Goal: Task Accomplishment & Management: Manage account settings

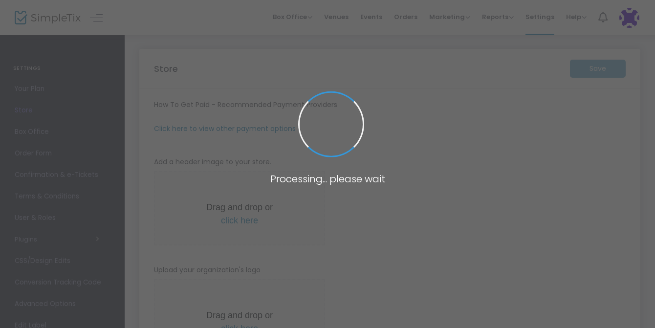
type input "[URL]"
type input "heliotropeflowerfarm@gmail.com"
type input "8.250 %"
radio input "true"
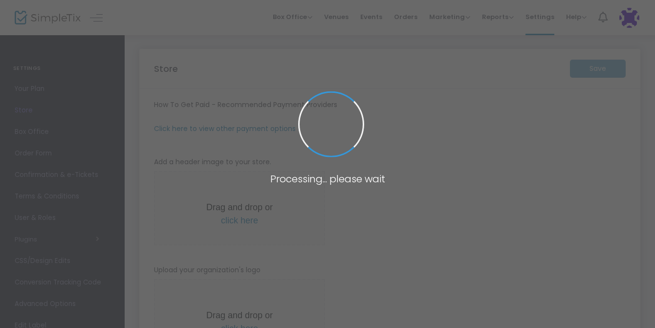
radio input "false"
radio input "true"
type input "2"
type input "8:00 PM"
type input "Heliotrope Flower Farm"
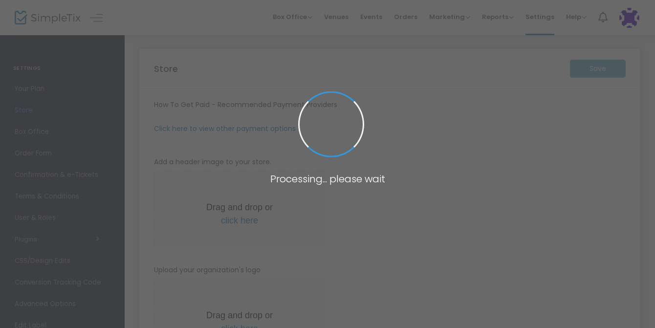
type input "+1 214-616-8540"
type input "[EMAIL_ADDRESS][DOMAIN_NAME]"
type input "www.facebook.com/heliotropeflowerfarm"
type input "heliotropeflowerfarm"
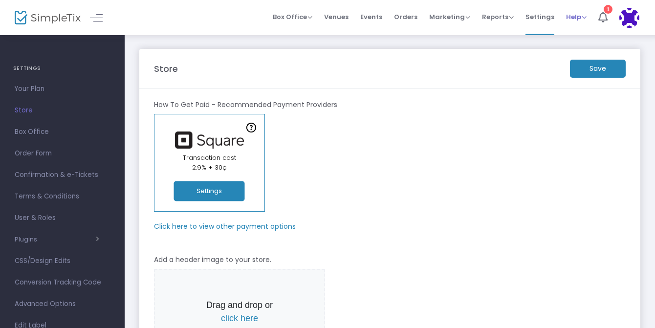
click at [579, 15] on span "Help" at bounding box center [576, 16] width 21 height 9
click at [598, 13] on li "1" at bounding box center [603, 17] width 21 height 35
click at [577, 11] on span "Help View Docs Contact Support" at bounding box center [576, 16] width 21 height 25
click at [577, 17] on span "Help" at bounding box center [576, 16] width 21 height 9
click at [592, 52] on li "Contact Support" at bounding box center [602, 52] width 72 height 19
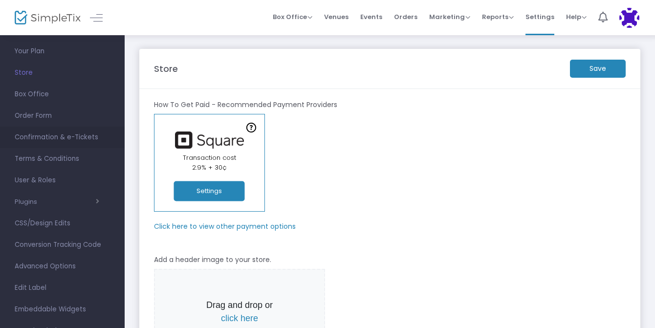
scroll to position [43, 0]
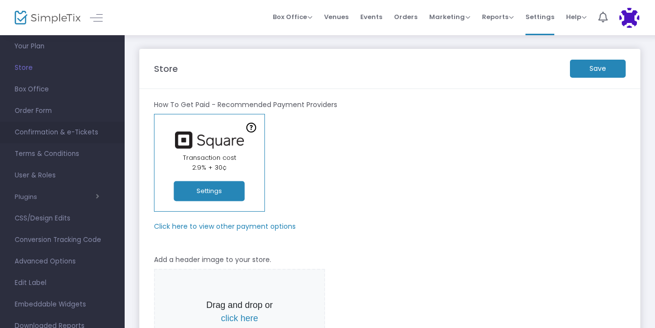
click at [41, 135] on span "Confirmation & e-Tickets" at bounding box center [62, 132] width 95 height 13
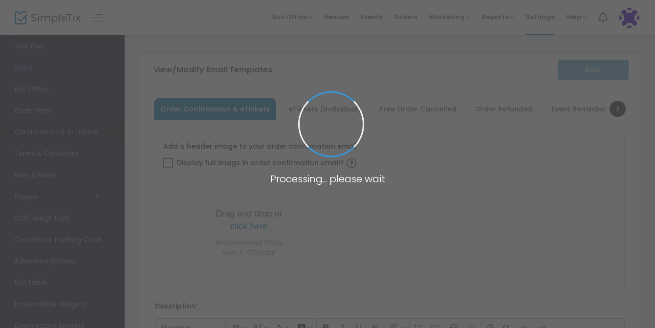
type input "[EMAIL_ADDRESS][DOMAIN_NAME]"
type input "Print and bring this ticket with you"
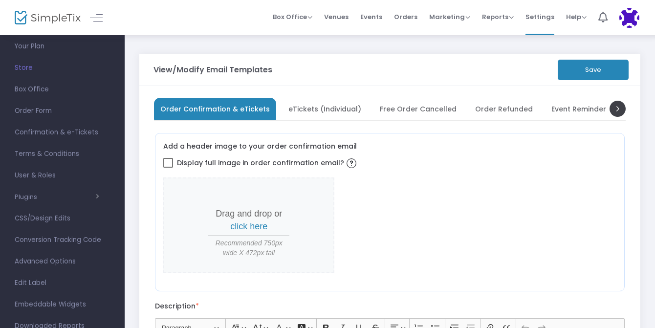
click at [310, 107] on span "eTickets (Individual)" at bounding box center [325, 108] width 73 height 5
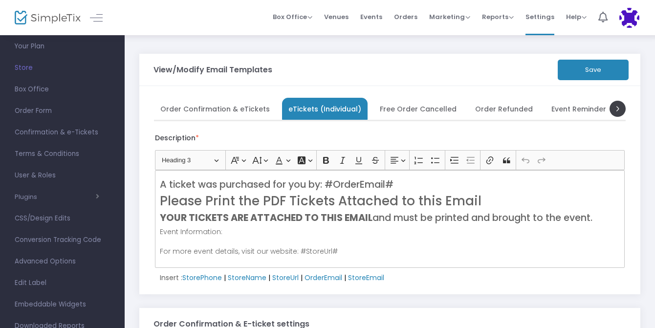
click at [412, 106] on span "Free Order Cancelled" at bounding box center [418, 108] width 77 height 5
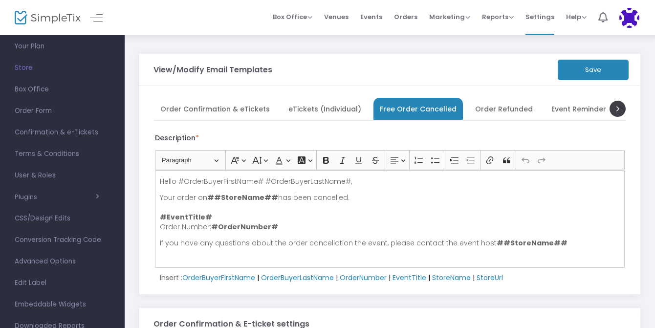
click at [489, 107] on span "Order Refunded" at bounding box center [504, 108] width 58 height 5
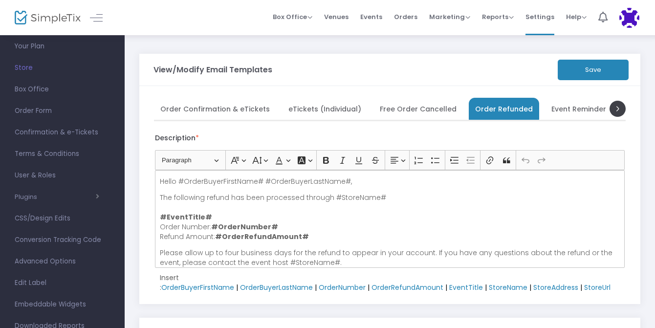
click at [559, 110] on span "Event Reminder" at bounding box center [579, 108] width 55 height 5
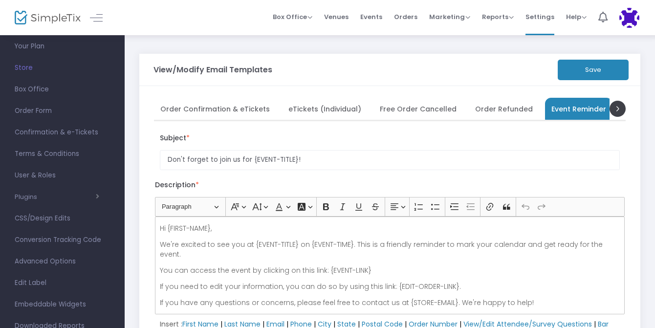
click at [225, 107] on span "Order Confirmation & eTickets" at bounding box center [215, 108] width 110 height 5
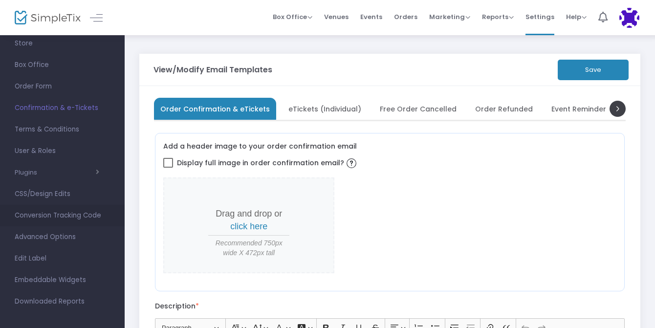
scroll to position [72, 0]
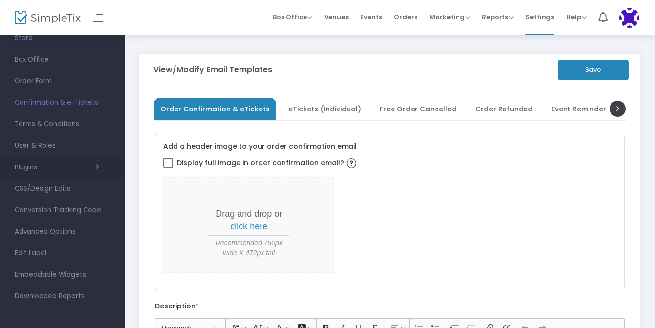
click at [30, 159] on div "Plugins Constant Contact Integrately Mailchimp Make (Integromat) Smartwaiver Za…" at bounding box center [62, 168] width 125 height 22
click at [27, 174] on div "Plugins Constant Contact Integrately Mailchimp Make (Integromat) Smartwaiver Za…" at bounding box center [62, 168] width 125 height 22
click at [67, 172] on span "button" at bounding box center [68, 166] width 62 height 9
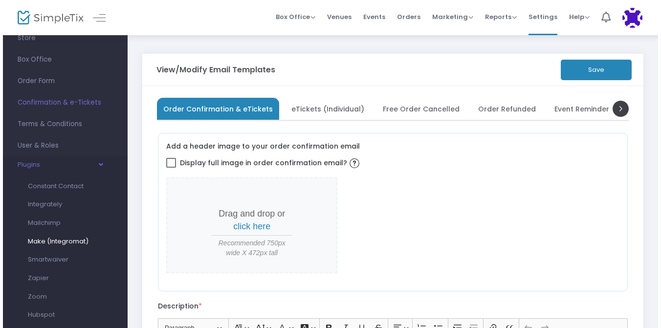
scroll to position [87, 0]
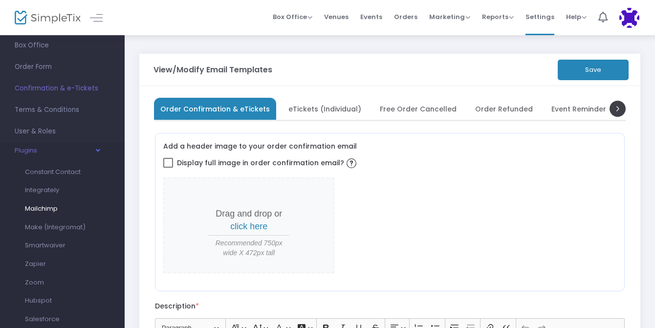
click at [43, 211] on span "Mailchimp" at bounding box center [41, 208] width 33 height 9
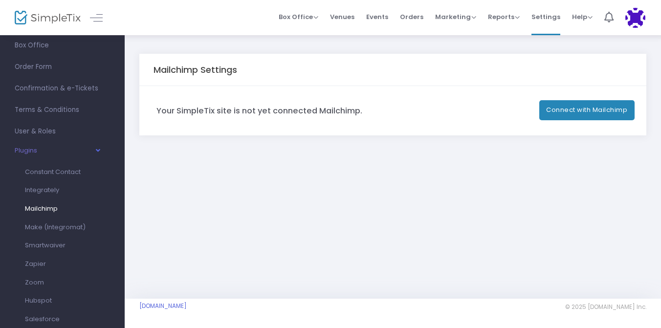
click at [585, 114] on button "Connect with Mailchimp" at bounding box center [587, 110] width 96 height 20
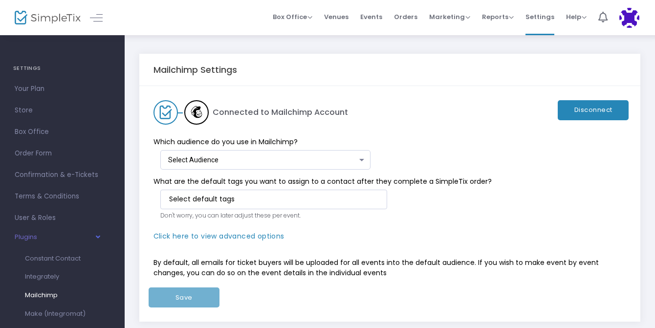
scroll to position [19, 0]
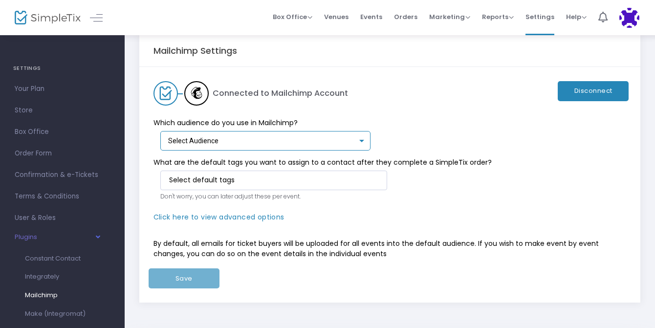
click at [332, 144] on div "Select Audience" at bounding box center [263, 141] width 190 height 8
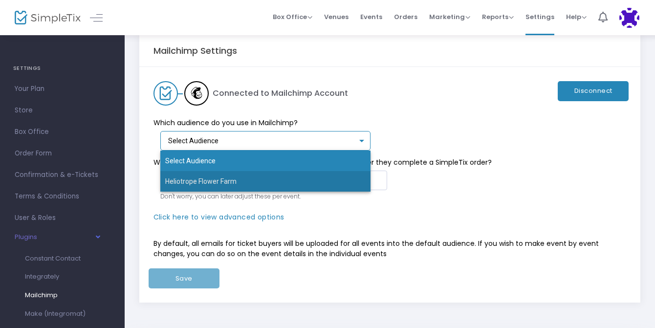
click at [314, 177] on span "Heliotrope Flower Farm" at bounding box center [265, 181] width 201 height 21
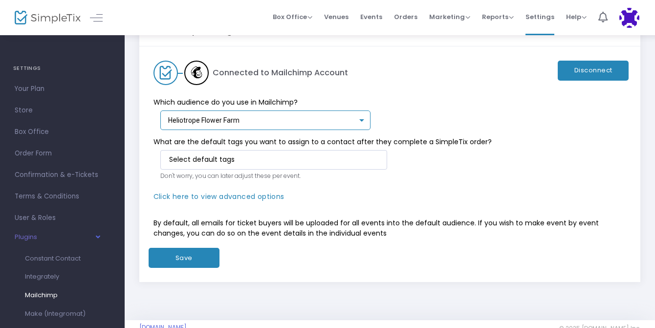
scroll to position [42, 0]
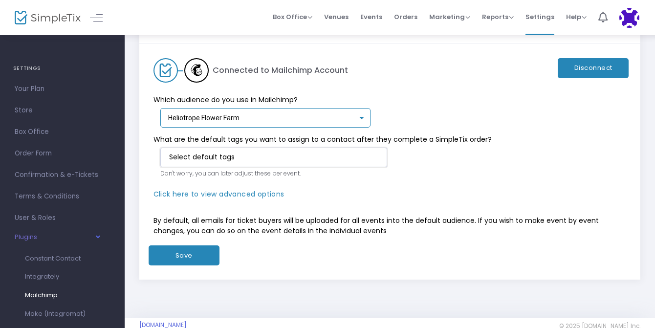
click at [359, 157] on input at bounding box center [275, 157] width 213 height 10
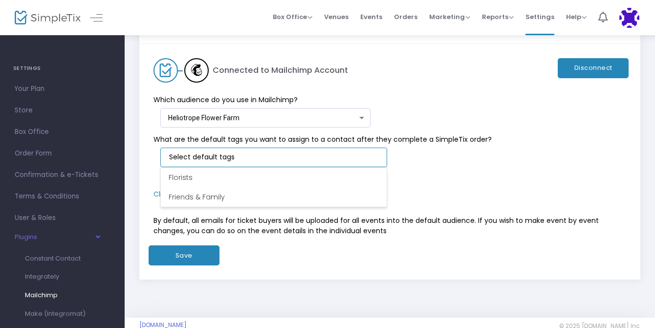
click at [328, 160] on input at bounding box center [275, 157] width 213 height 10
click at [439, 154] on div "What are the default tags you want to assign to a contact after they complete a…" at bounding box center [385, 159] width 483 height 62
click at [237, 163] on kendo-taglist at bounding box center [274, 157] width 226 height 19
click at [237, 159] on input at bounding box center [275, 157] width 213 height 10
click at [452, 220] on p "By default, all emails for ticket buyers will be uploaded for all events into t…" at bounding box center [390, 226] width 473 height 21
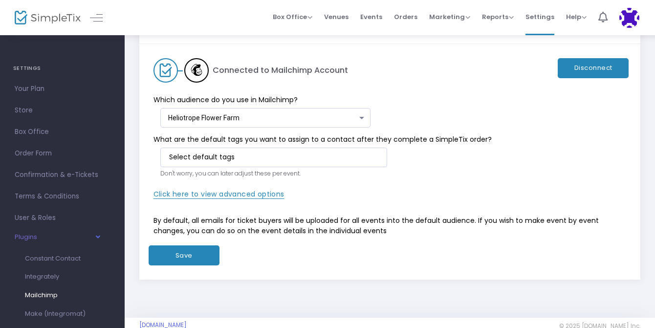
click at [247, 195] on span "Click here to view advanced options" at bounding box center [219, 194] width 131 height 10
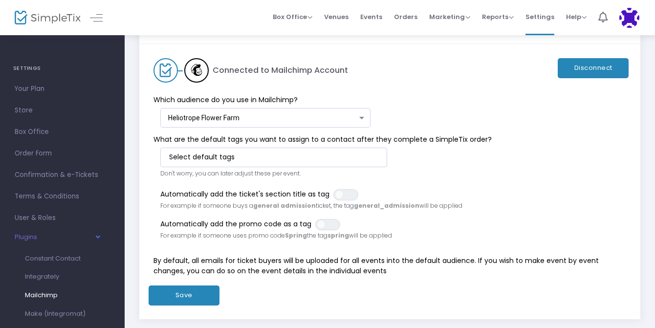
scroll to position [0, 0]
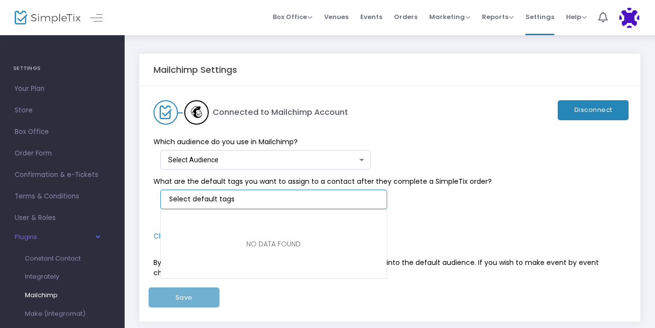
click at [313, 197] on input "NO DATA FOUND" at bounding box center [275, 199] width 213 height 10
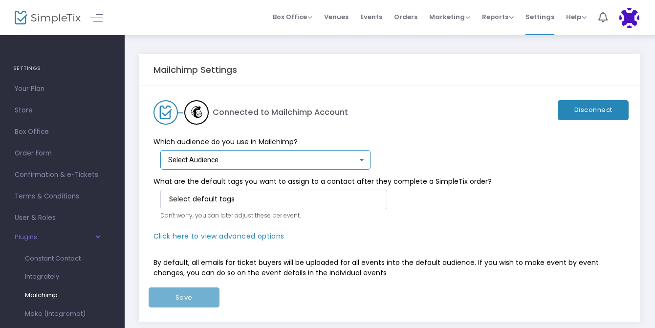
click at [284, 162] on div "Select Audience" at bounding box center [263, 161] width 190 height 8
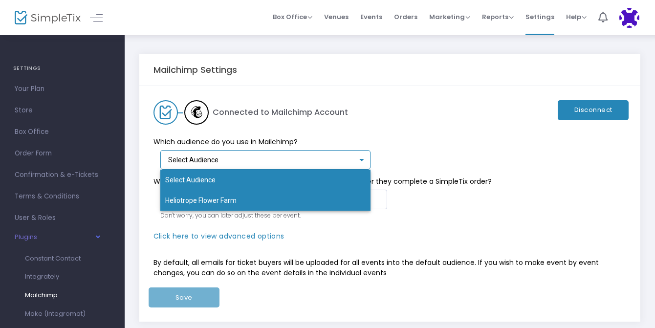
click at [254, 197] on span "Heliotrope Flower Farm" at bounding box center [265, 200] width 201 height 21
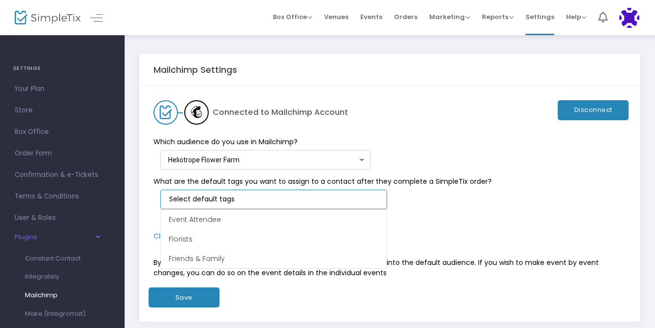
click at [262, 194] on input at bounding box center [275, 199] width 213 height 10
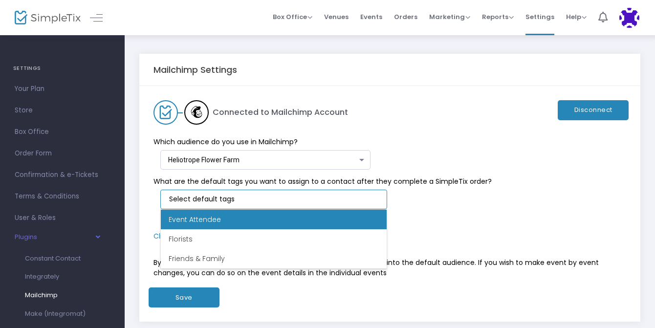
click at [241, 218] on li "Event Attendee" at bounding box center [274, 220] width 226 height 20
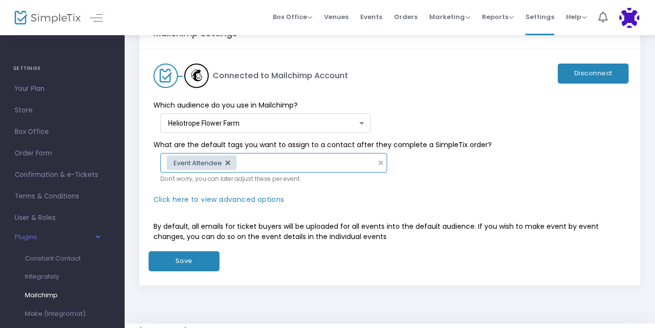
scroll to position [37, 0]
click at [239, 198] on span "Click here to view advanced options" at bounding box center [219, 199] width 131 height 10
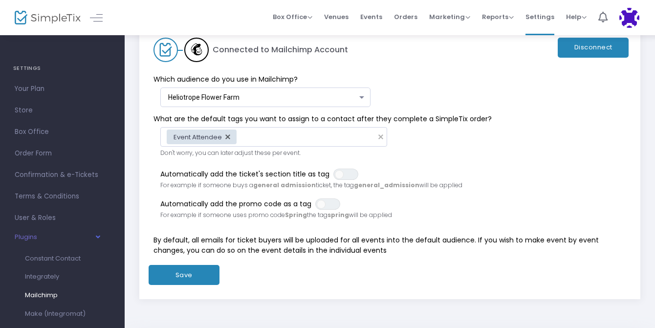
scroll to position [69, 0]
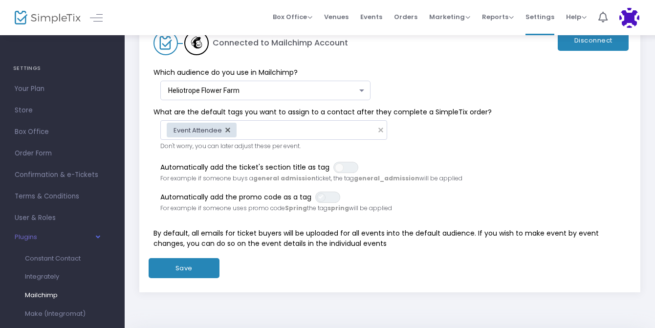
click at [326, 200] on span at bounding box center [321, 197] width 9 height 9
click at [339, 173] on span "ON OFF" at bounding box center [346, 167] width 25 height 11
click at [348, 166] on span at bounding box center [352, 167] width 9 height 9
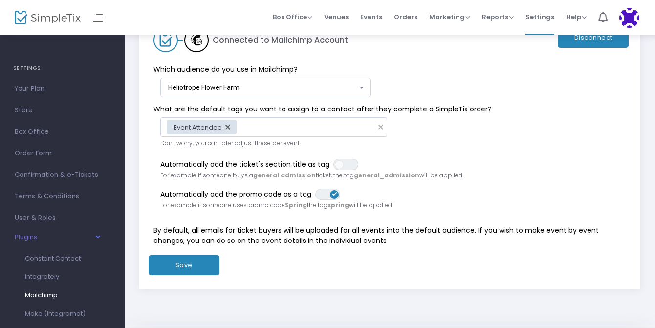
scroll to position [63, 0]
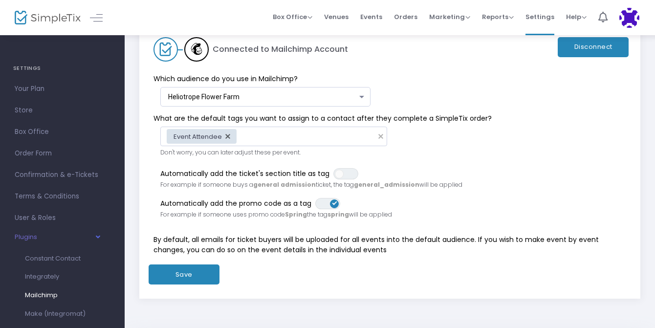
click at [201, 271] on button "Save" at bounding box center [184, 275] width 71 height 20
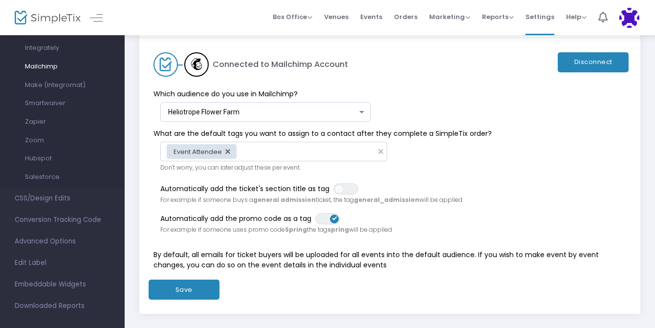
scroll to position [231, 0]
click at [53, 222] on span "Conversion Tracking Code" at bounding box center [62, 218] width 95 height 13
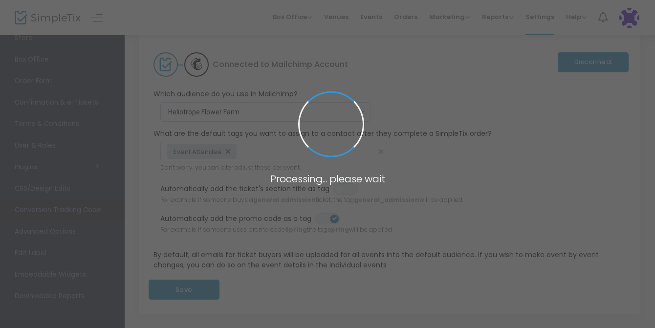
scroll to position [72, 0]
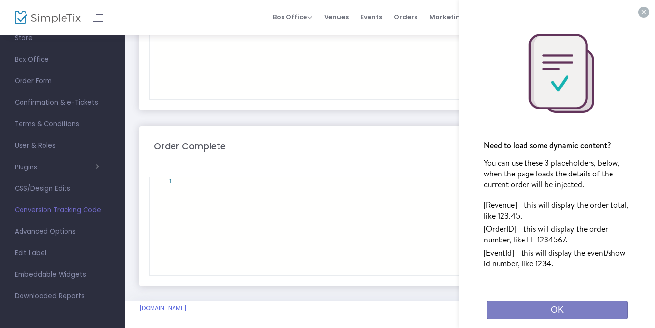
scroll to position [101, 0]
click at [639, 11] on button "×" at bounding box center [644, 12] width 11 height 11
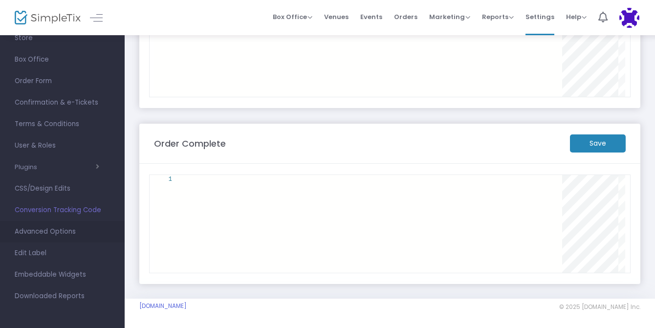
click at [45, 235] on span "Advanced Options" at bounding box center [62, 231] width 95 height 13
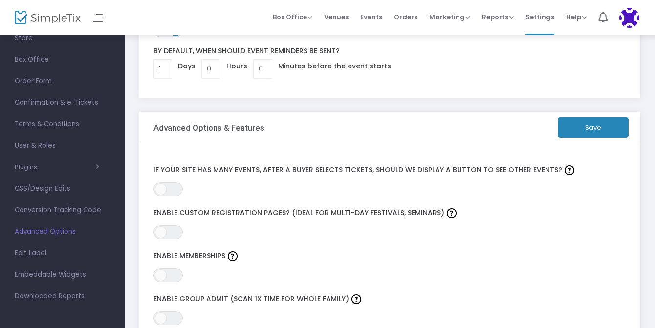
scroll to position [76, 0]
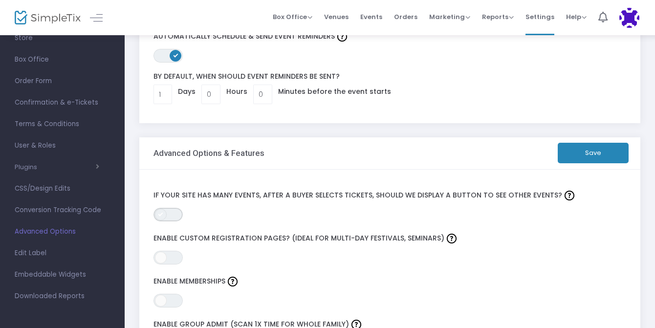
click at [167, 214] on span "ON OFF" at bounding box center [168, 215] width 29 height 14
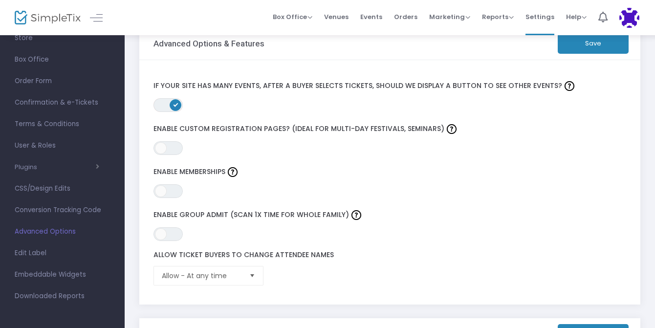
scroll to position [184, 0]
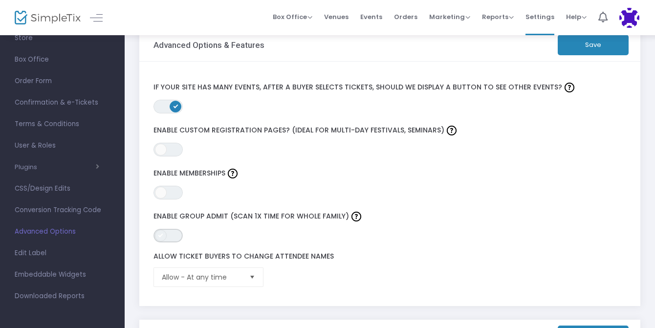
click at [167, 235] on span "ON OFF" at bounding box center [168, 236] width 29 height 14
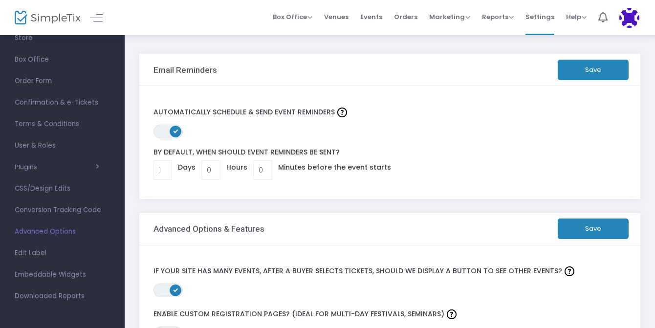
scroll to position [16, 0]
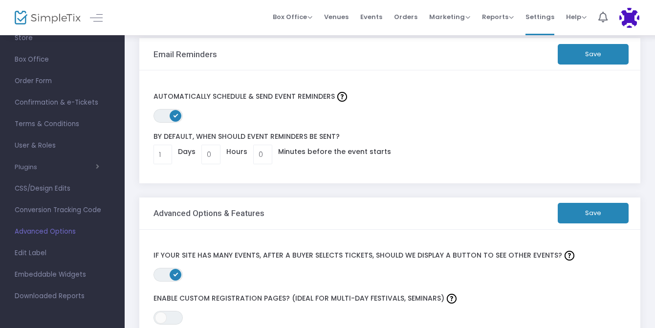
click at [609, 209] on button "Save" at bounding box center [593, 213] width 71 height 21
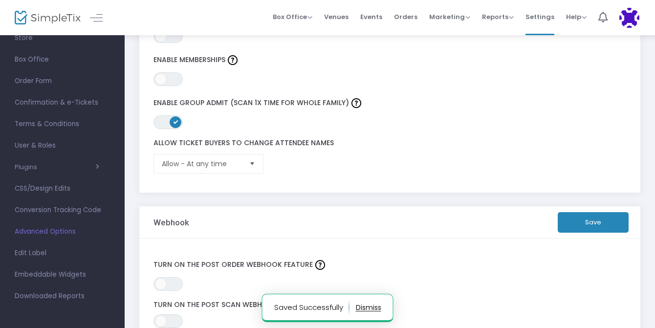
scroll to position [374, 0]
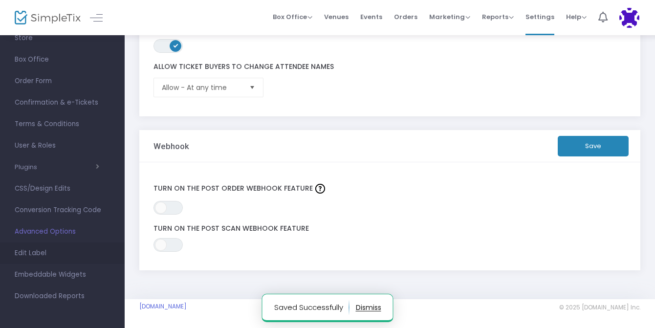
click at [32, 251] on span "Edit Label" at bounding box center [62, 253] width 95 height 13
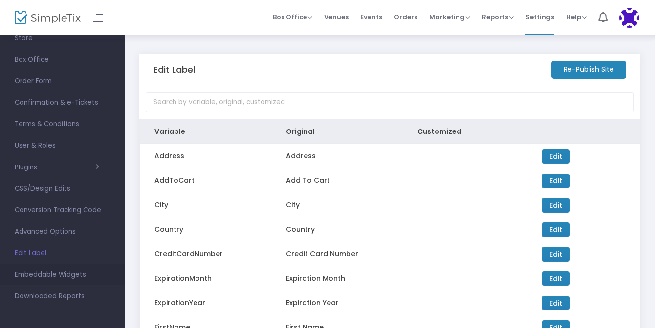
click at [39, 280] on span "Embeddable Widgets" at bounding box center [62, 274] width 95 height 13
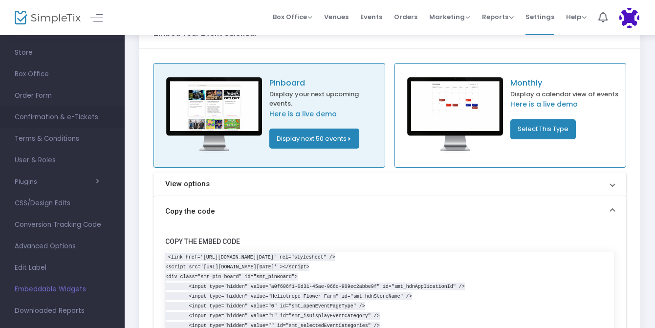
scroll to position [72, 0]
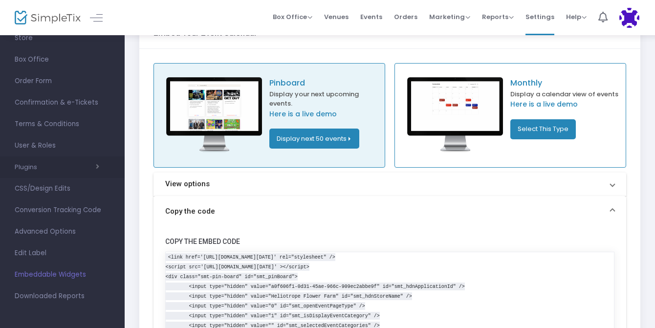
click at [27, 164] on button "Plugins" at bounding box center [57, 167] width 85 height 8
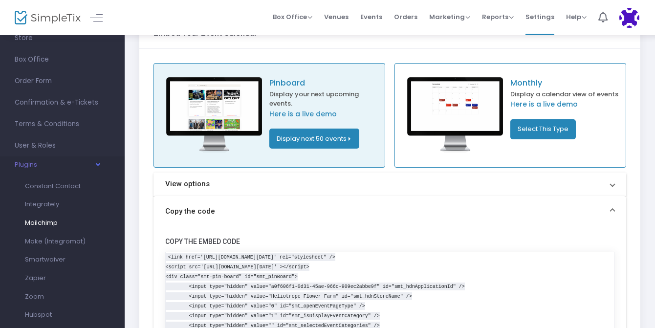
click at [42, 225] on span "Mailchimp" at bounding box center [41, 222] width 33 height 9
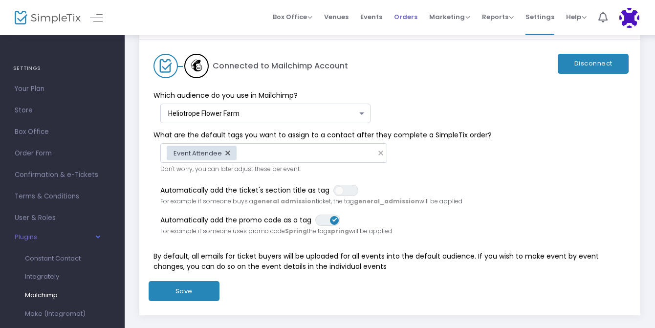
click at [406, 13] on span "Orders" at bounding box center [405, 16] width 23 height 25
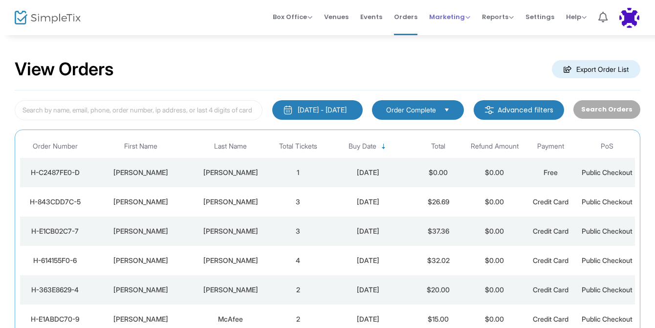
click at [456, 18] on span "Marketing" at bounding box center [449, 16] width 41 height 9
click at [489, 15] on span "Reports" at bounding box center [498, 16] width 32 height 9
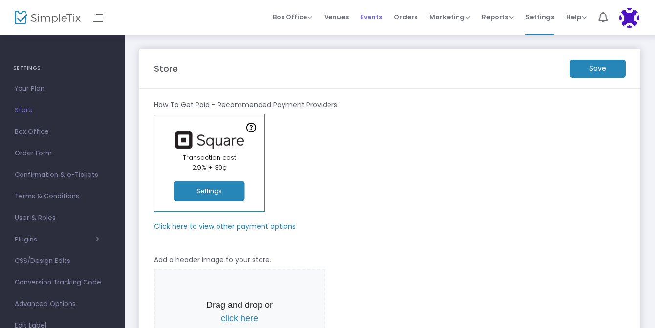
click at [369, 13] on span "Events" at bounding box center [371, 16] width 22 height 25
